Goal: Task Accomplishment & Management: Use online tool/utility

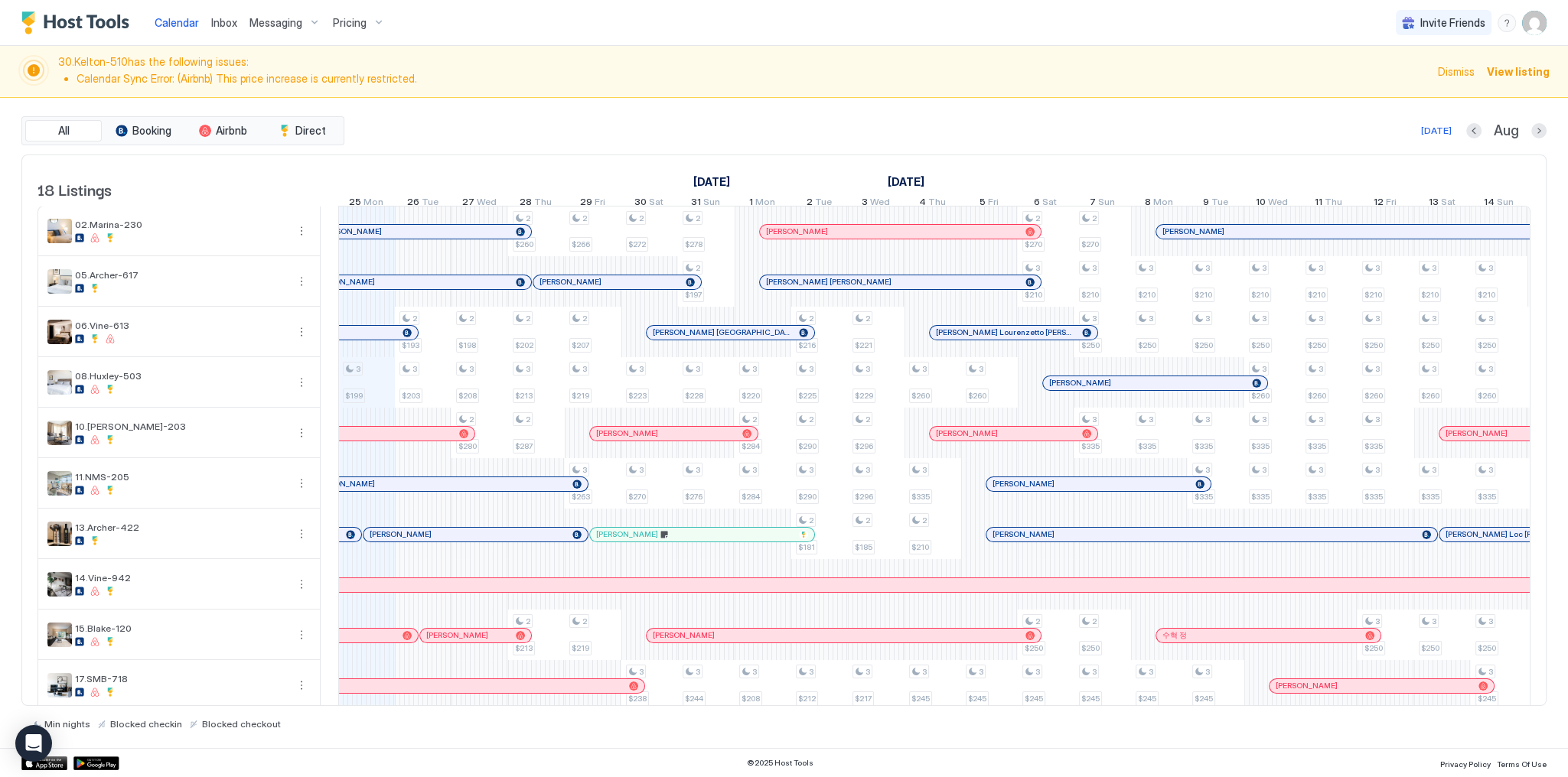
scroll to position [0, 850]
click at [569, 122] on div "[DATE] Aug" at bounding box center [947, 131] width 1199 height 19
click at [614, 156] on div "August 2025 September 2025 October 2025 10 Sun 11 Mon 12 Tue 13 Wed 14 Thu 15 F…" at bounding box center [84, 185] width 1192 height 60
click at [566, 143] on div "All Booking Airbnb Direct Today Aug" at bounding box center [784, 130] width 1525 height 29
